Goal: Task Accomplishment & Management: Manage account settings

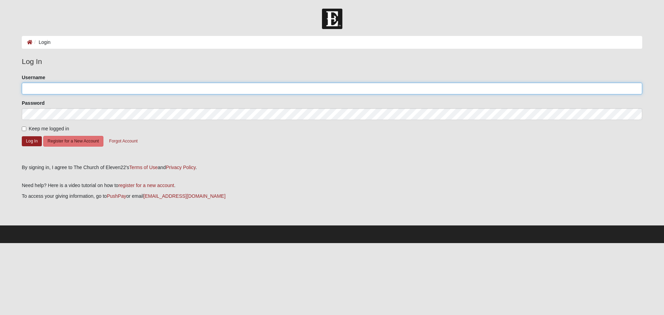
click at [56, 87] on input "Username" at bounding box center [332, 89] width 620 height 12
click at [33, 143] on button "Log In" at bounding box center [32, 141] width 20 height 10
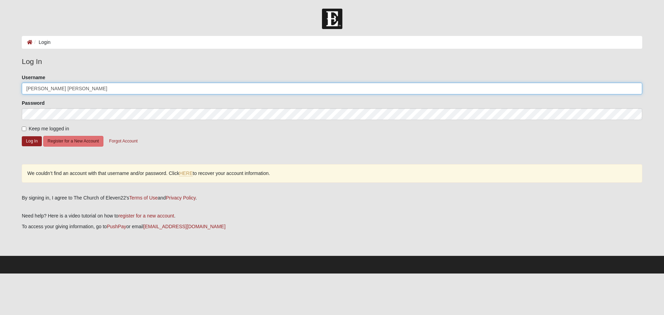
click at [103, 86] on input "Matt Wh" at bounding box center [332, 89] width 620 height 12
type input "M"
click at [26, 142] on button "Log In" at bounding box center [32, 141] width 20 height 10
click at [32, 142] on button "Log In" at bounding box center [32, 141] width 20 height 10
click at [67, 89] on input "452mw517@gamil.com" at bounding box center [332, 89] width 620 height 12
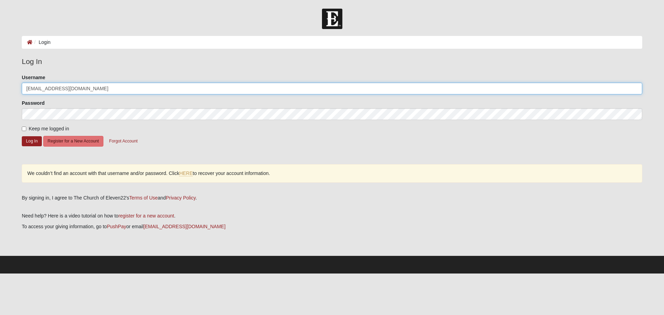
click at [108, 87] on input "452mw517@gmail.com" at bounding box center [332, 89] width 620 height 12
type input "452mw517@gmail.com"
click at [33, 142] on button "Log In" at bounding box center [32, 141] width 20 height 10
click at [124, 141] on button "Forgot Account" at bounding box center [123, 141] width 37 height 11
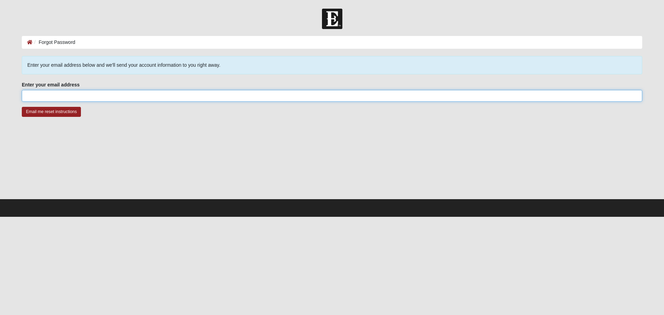
click at [85, 98] on input "Enter your email address" at bounding box center [332, 96] width 620 height 12
type input "[EMAIL_ADDRESS][DOMAIN_NAME]"
click at [70, 113] on input "Email me reset instructions" at bounding box center [51, 112] width 59 height 10
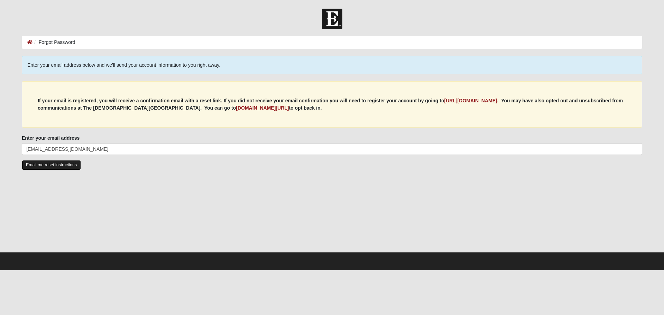
click at [45, 165] on input "Email me reset instructions" at bounding box center [51, 165] width 59 height 10
click at [482, 102] on b "[URL][DOMAIN_NAME]" at bounding box center [470, 101] width 53 height 6
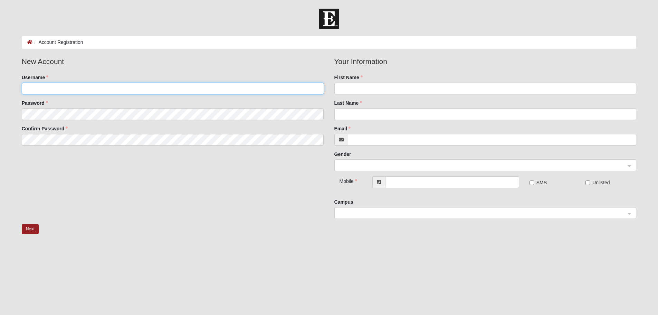
click at [96, 90] on input "Username" at bounding box center [173, 89] width 302 height 12
click at [341, 140] on icon at bounding box center [341, 139] width 5 height 5
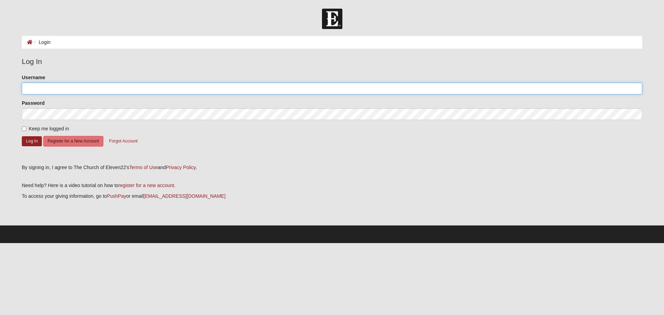
click at [87, 86] on input "Username" at bounding box center [332, 89] width 620 height 12
type input "Matt Wh"
click at [31, 141] on button "Log In" at bounding box center [32, 141] width 20 height 10
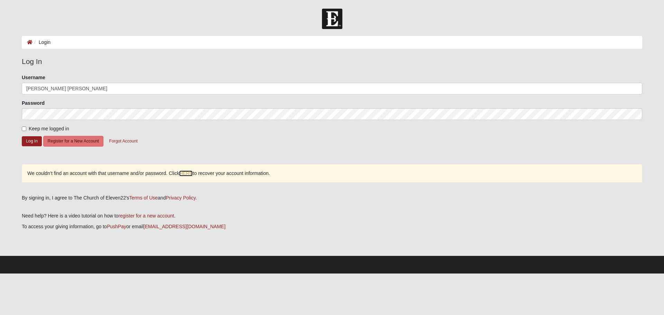
click at [188, 174] on link "HERE" at bounding box center [185, 173] width 13 height 6
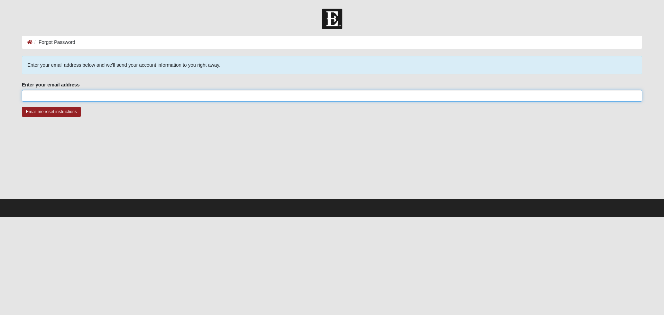
click at [124, 99] on input "Enter your email address" at bounding box center [332, 96] width 620 height 12
type input "[EMAIL_ADDRESS][DOMAIN_NAME]"
click at [65, 111] on input "Email me reset instructions" at bounding box center [51, 112] width 59 height 10
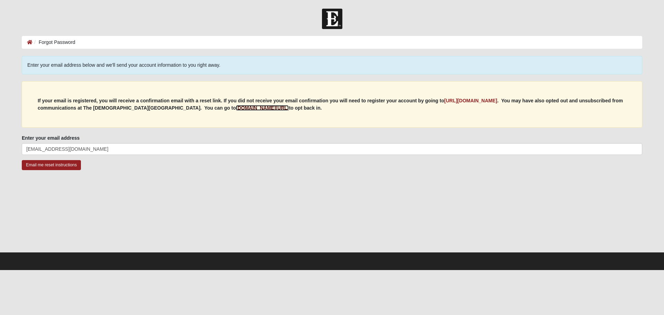
click at [264, 108] on b "[DOMAIN_NAME][URL]" at bounding box center [262, 108] width 53 height 6
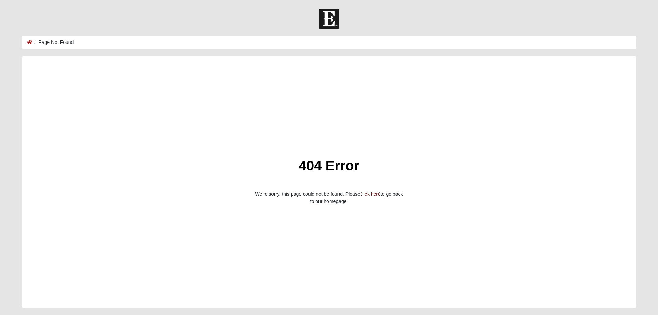
click at [373, 195] on link "click here" at bounding box center [370, 194] width 20 height 6
